Goal: Book appointment/travel/reservation

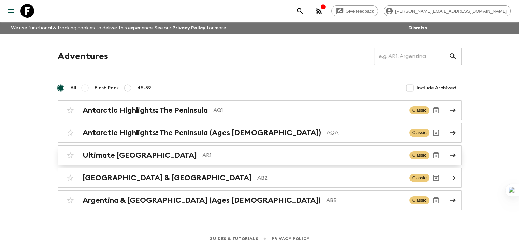
click at [119, 157] on h2 "Ultimate [GEOGRAPHIC_DATA]" at bounding box center [140, 155] width 114 height 9
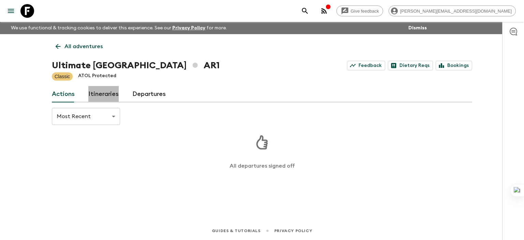
click at [105, 93] on link "Itineraries" at bounding box center [103, 94] width 30 height 16
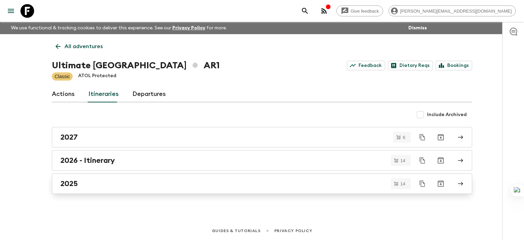
click at [75, 184] on h2 "2025" at bounding box center [68, 183] width 17 height 9
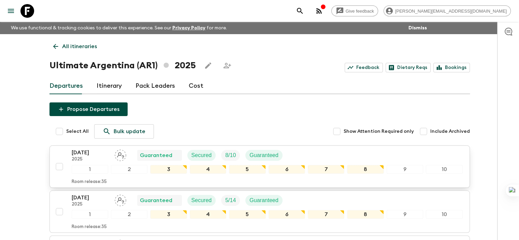
click at [80, 150] on p "16 Oct 2025" at bounding box center [91, 152] width 38 height 8
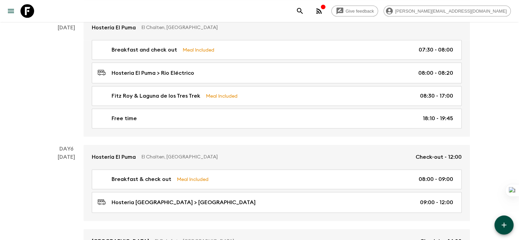
scroll to position [890, 0]
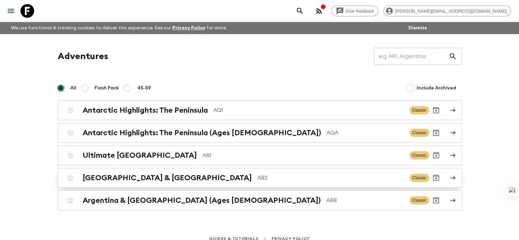
click at [121, 178] on h2 "[GEOGRAPHIC_DATA] & [GEOGRAPHIC_DATA]" at bounding box center [167, 177] width 169 height 9
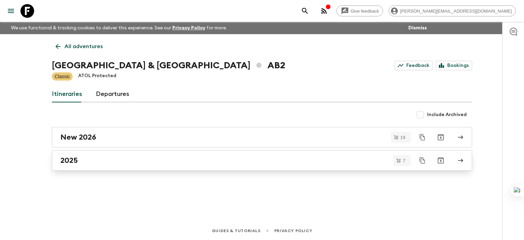
click at [68, 159] on h2 "2025" at bounding box center [68, 160] width 17 height 9
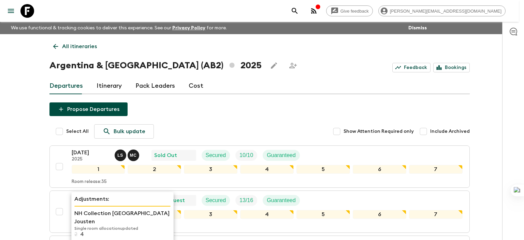
click at [81, 199] on p "Adjustments:" at bounding box center [122, 199] width 96 height 8
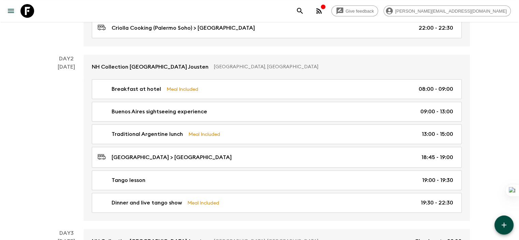
scroll to position [250, 0]
